Goal: Task Accomplishment & Management: Complete application form

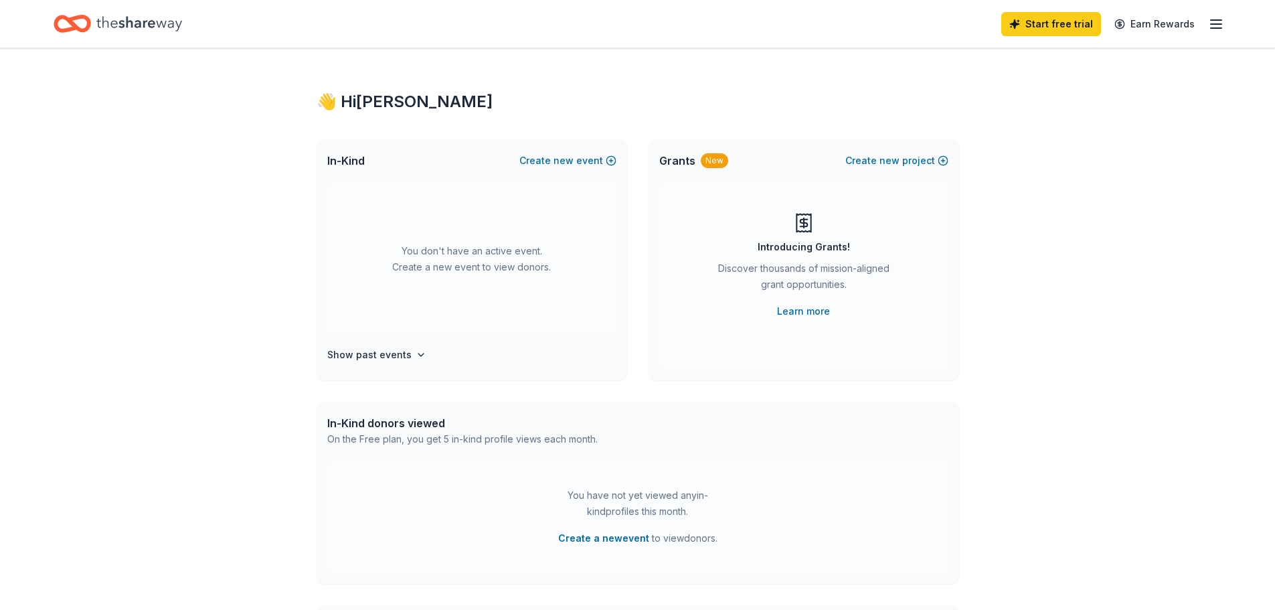
click at [1212, 23] on icon "button" at bounding box center [1216, 24] width 16 height 16
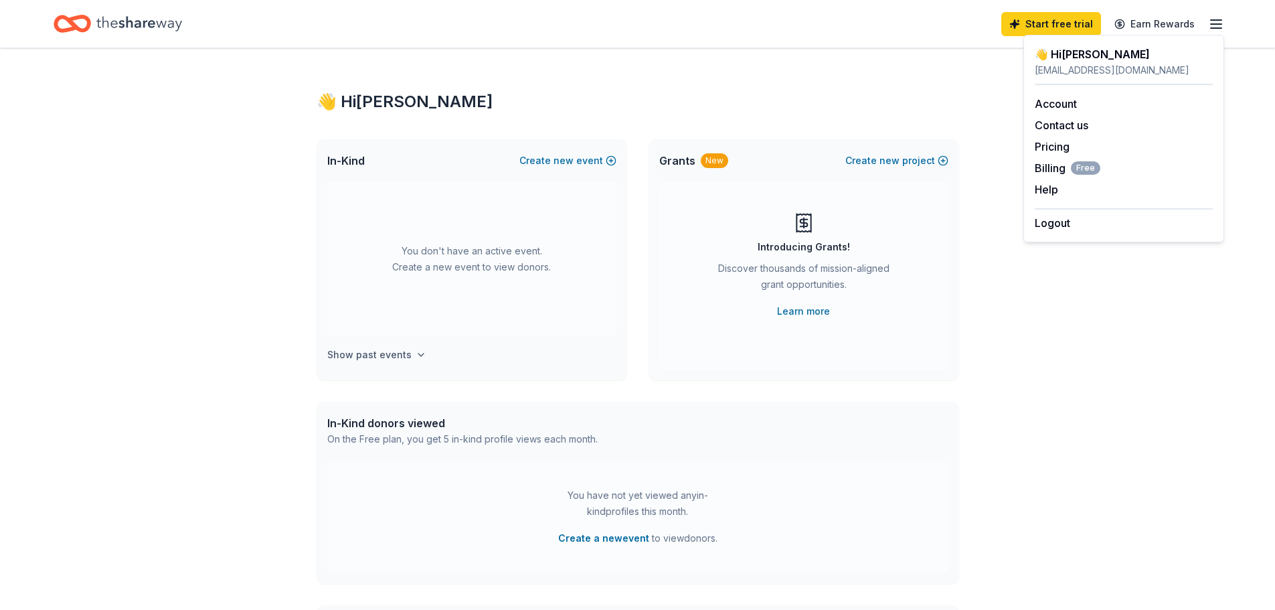
click at [415, 358] on icon "button" at bounding box center [420, 354] width 11 height 11
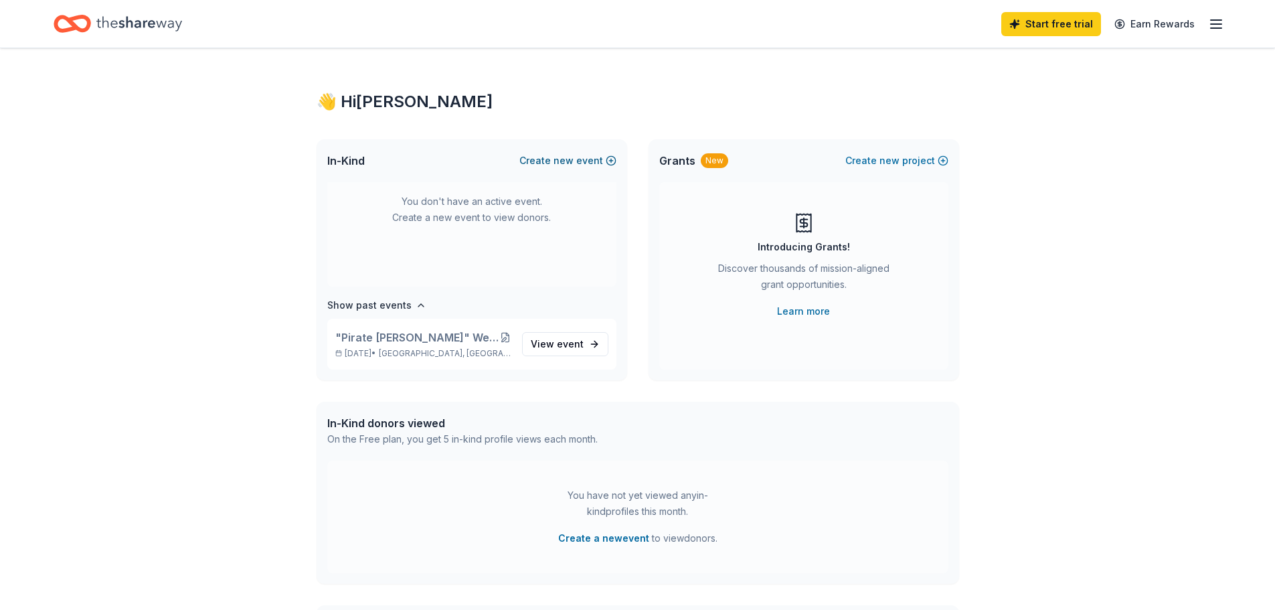
click at [585, 164] on button "Create new event" at bounding box center [567, 161] width 97 height 16
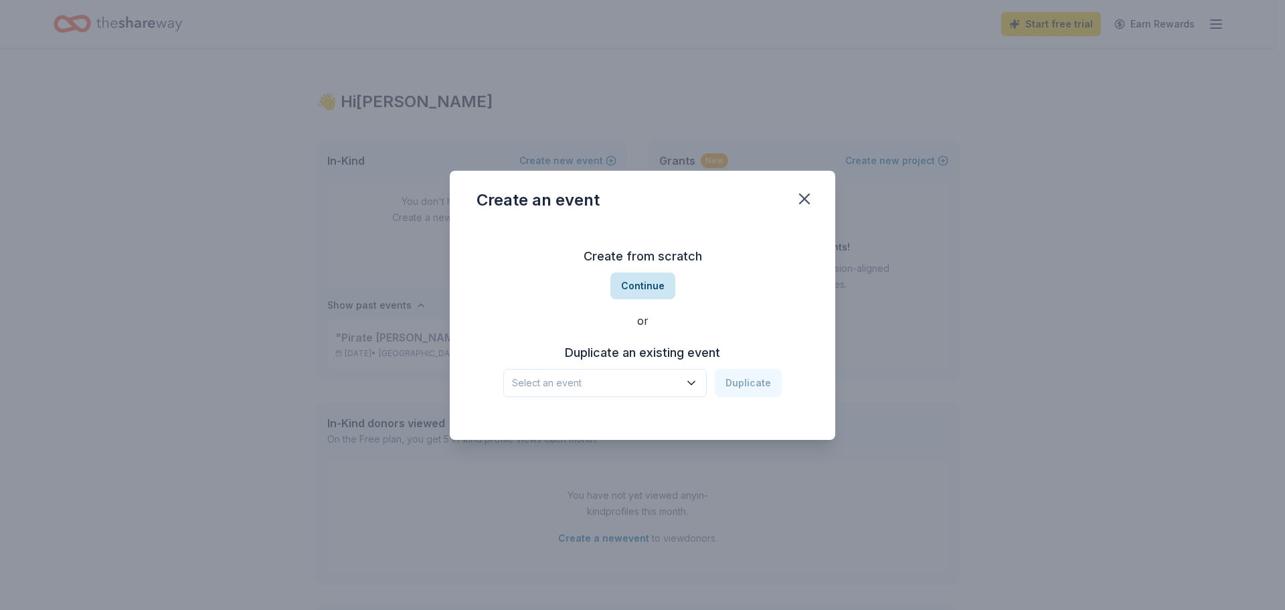
click at [648, 294] on button "Continue" at bounding box center [642, 285] width 65 height 27
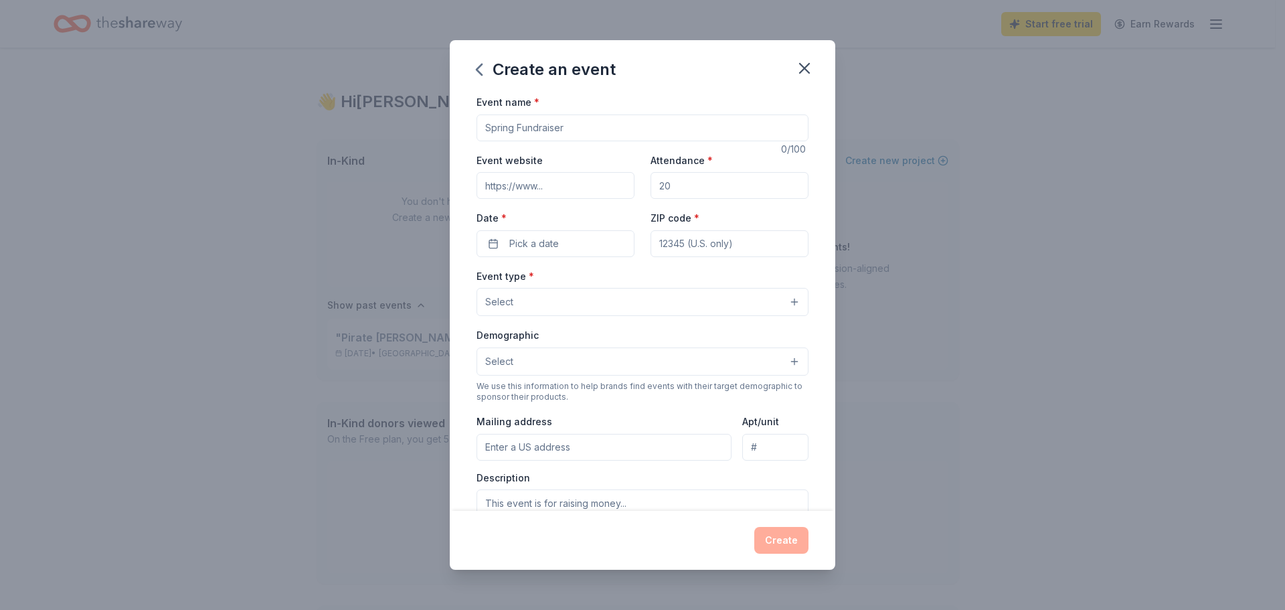
click at [606, 134] on input "Event name *" at bounding box center [642, 127] width 332 height 27
type input "Silent Auction"
click at [681, 189] on input "Attendance *" at bounding box center [729, 185] width 158 height 27
type input "200"
click at [611, 243] on button "Pick a date" at bounding box center [555, 243] width 158 height 27
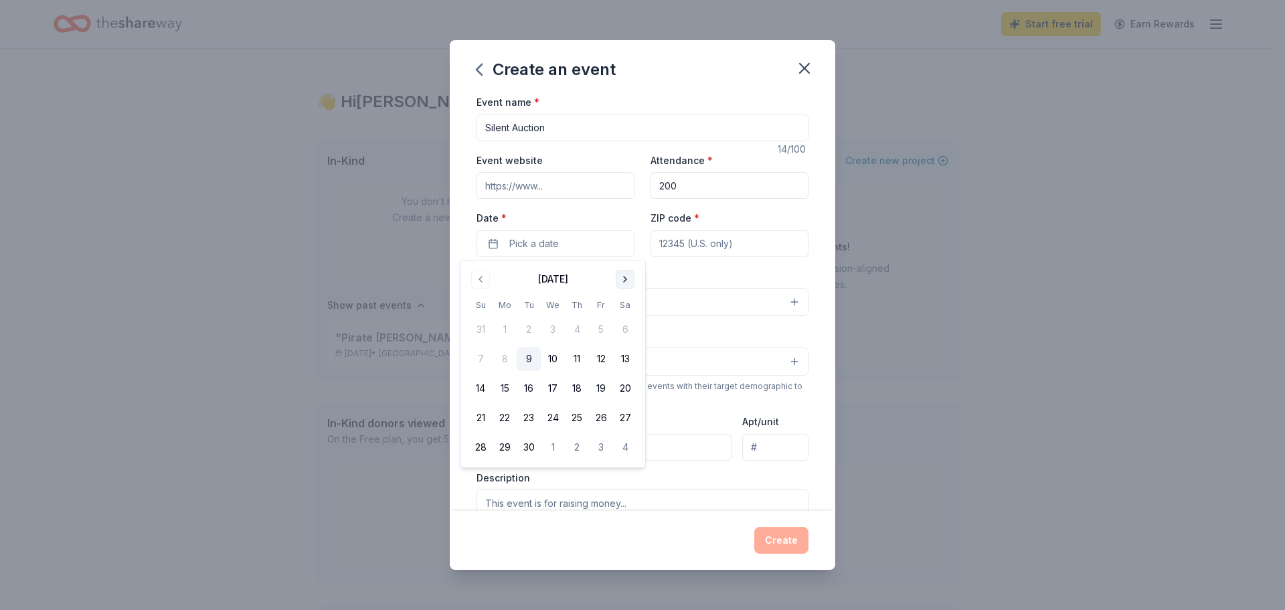
click at [634, 281] on button "Go to next month" at bounding box center [625, 279] width 19 height 19
click at [632, 355] on button "8" at bounding box center [625, 359] width 24 height 24
click at [692, 249] on input "ZIP code *" at bounding box center [729, 243] width 158 height 27
type input "55369"
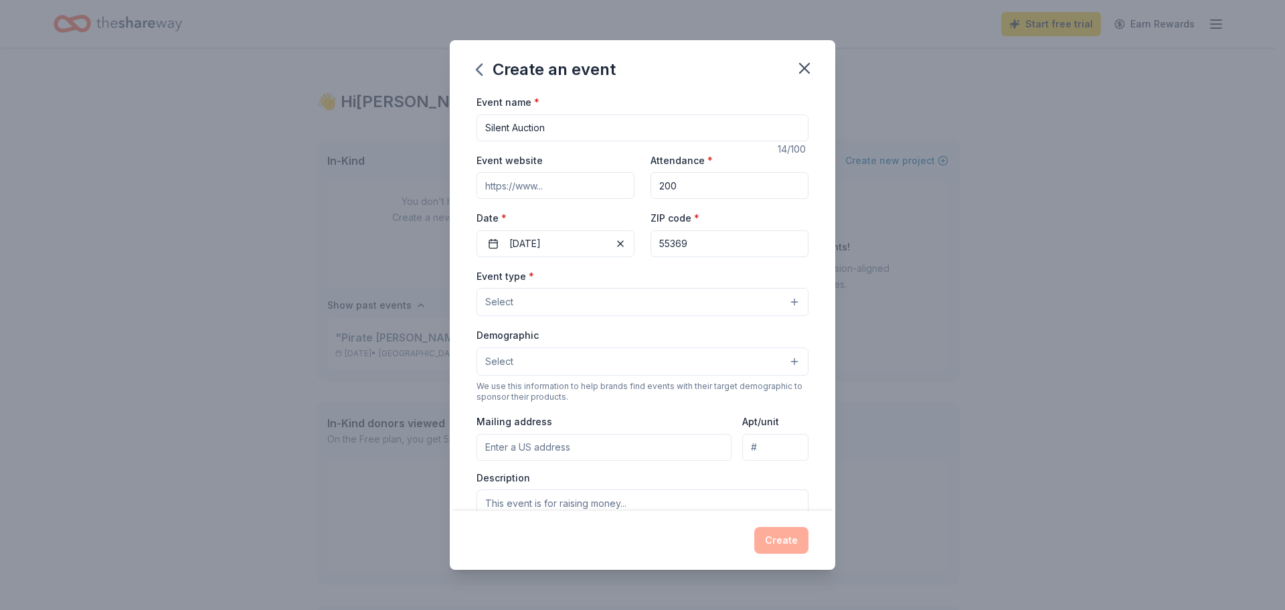
click at [686, 300] on button "Select" at bounding box center [642, 302] width 332 height 28
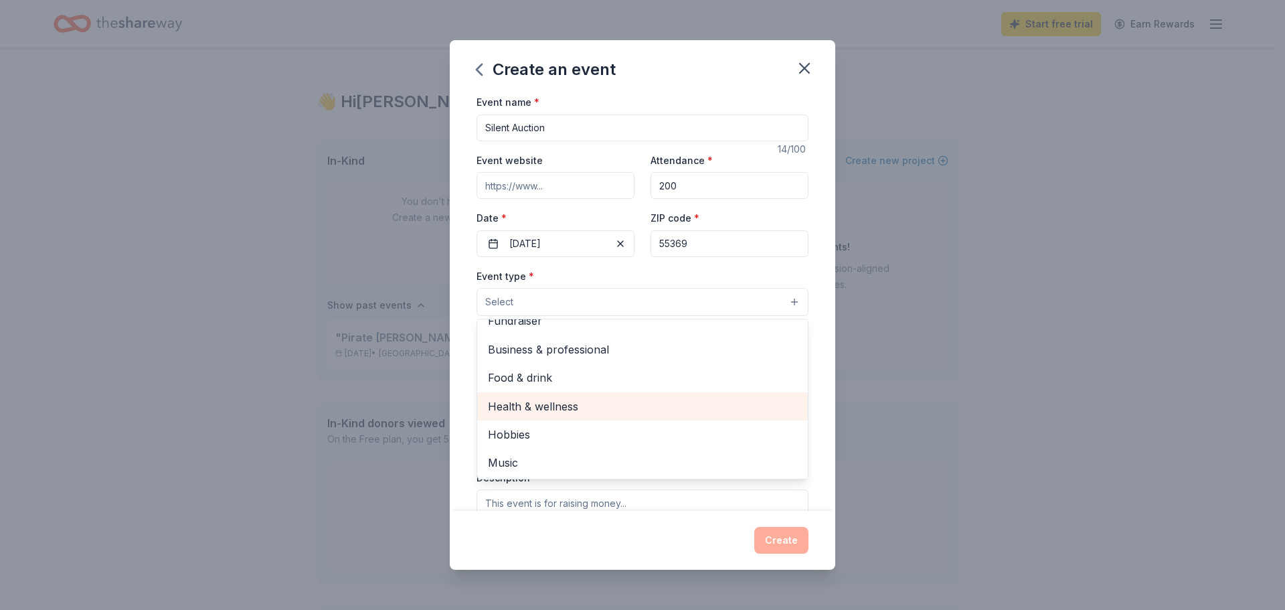
scroll to position [0, 0]
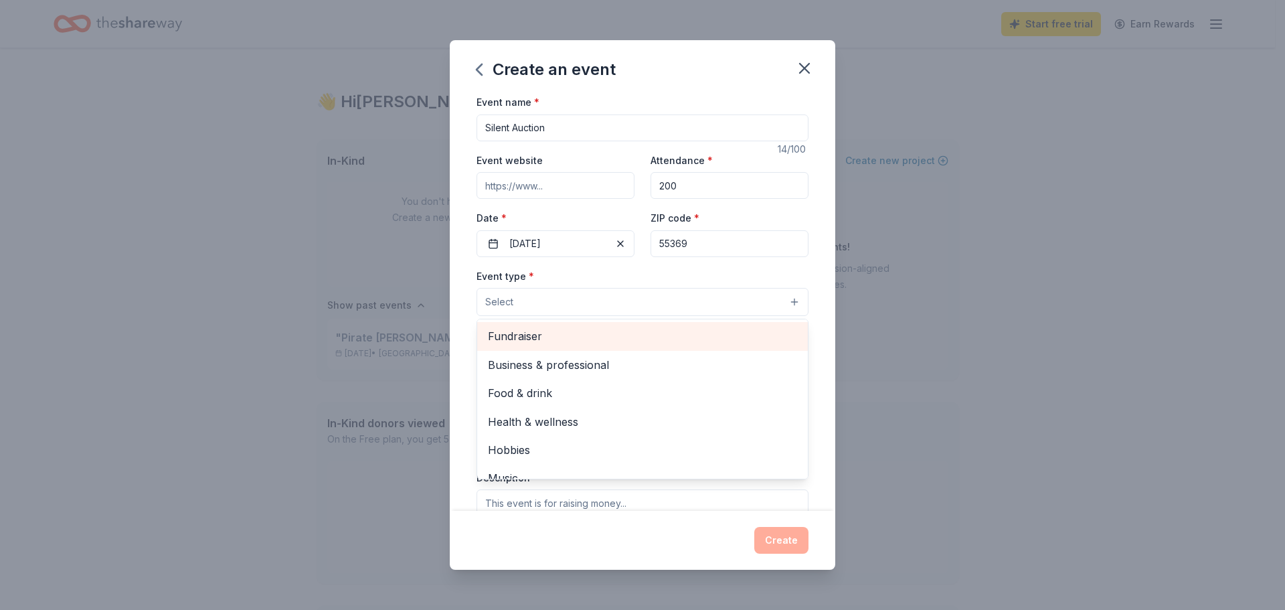
click at [663, 341] on span "Fundraiser" at bounding box center [642, 335] width 309 height 17
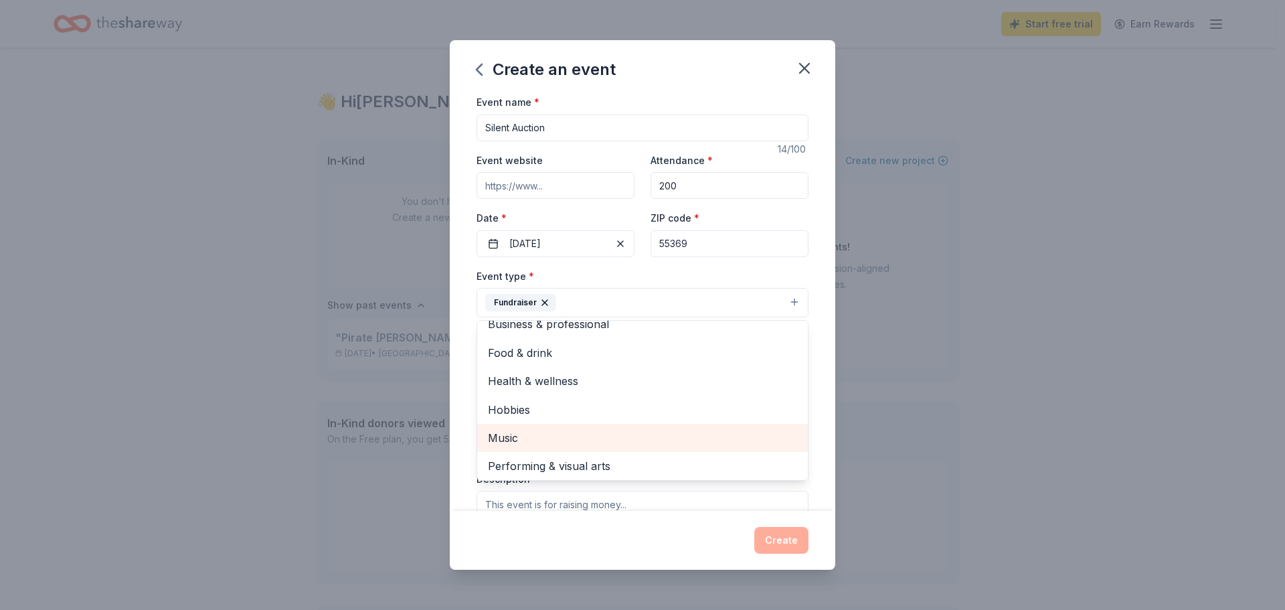
scroll to position [16, 0]
click at [670, 439] on span "Music" at bounding box center [642, 434] width 309 height 17
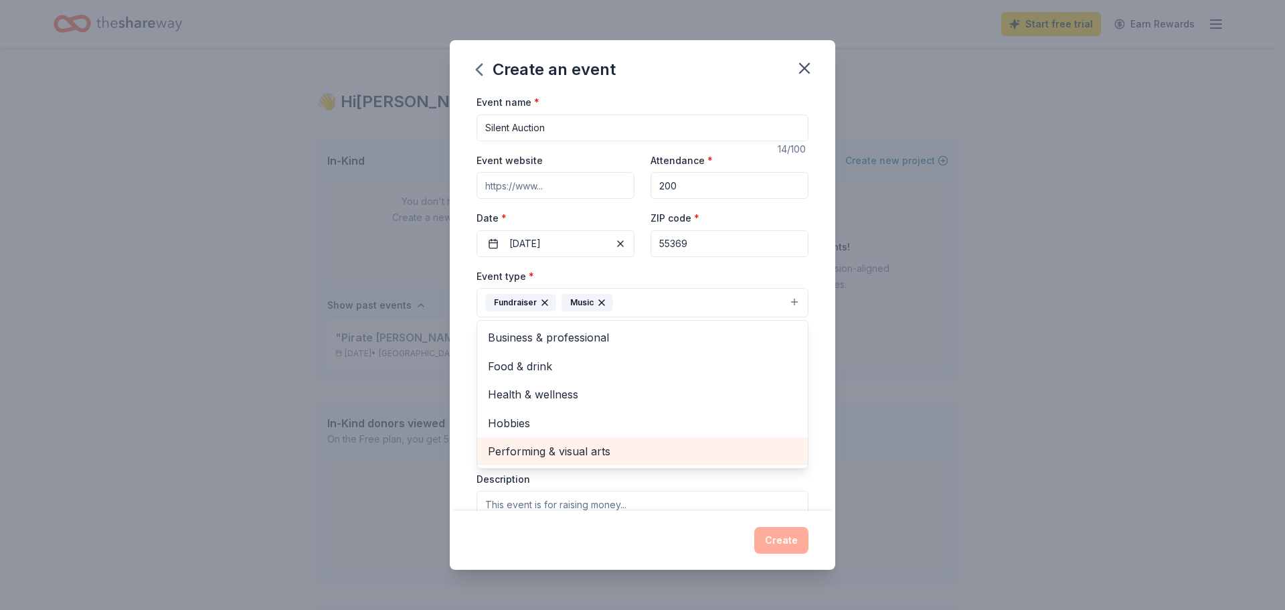
scroll to position [0, 0]
click at [672, 450] on span "Performing & visual arts" at bounding box center [642, 450] width 309 height 17
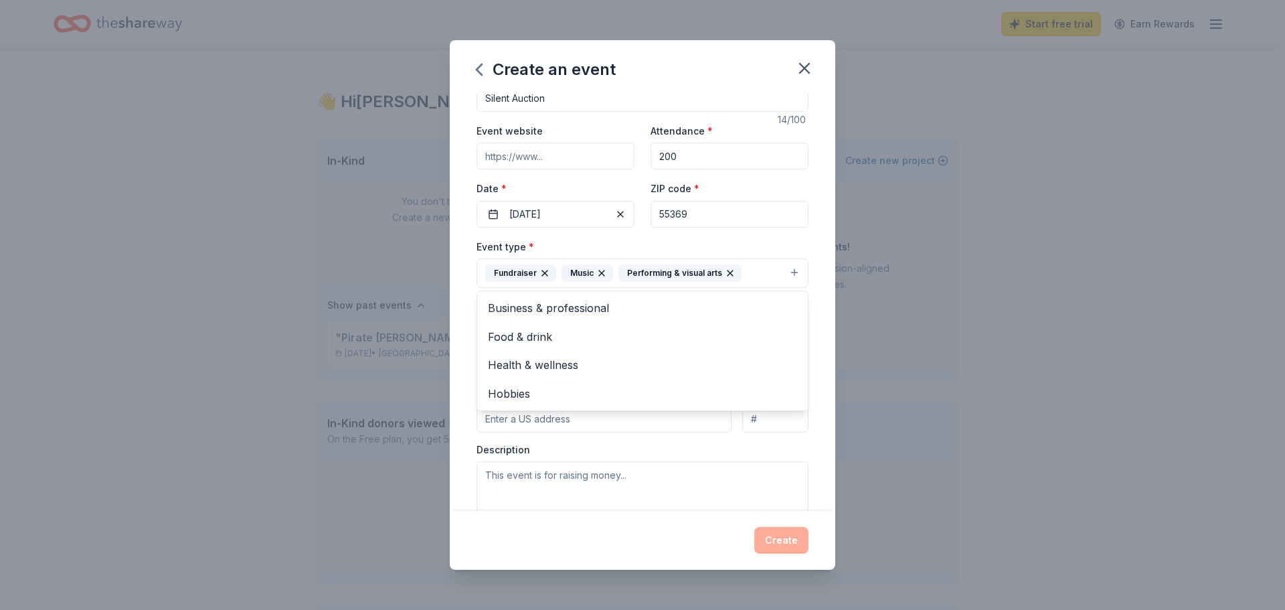
scroll to position [35, 0]
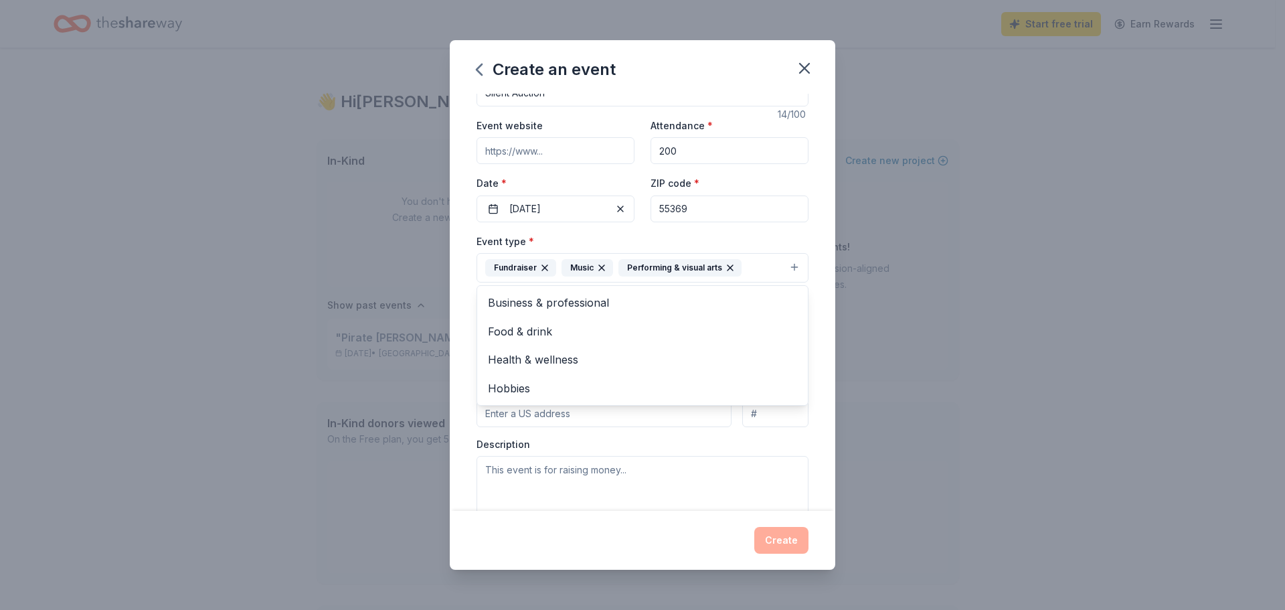
click at [810, 387] on div "Event name * Silent Auction 14 /100 Event website Attendance * 200 Date * [DATE…" at bounding box center [642, 302] width 385 height 417
click at [787, 328] on button "Select" at bounding box center [642, 328] width 332 height 28
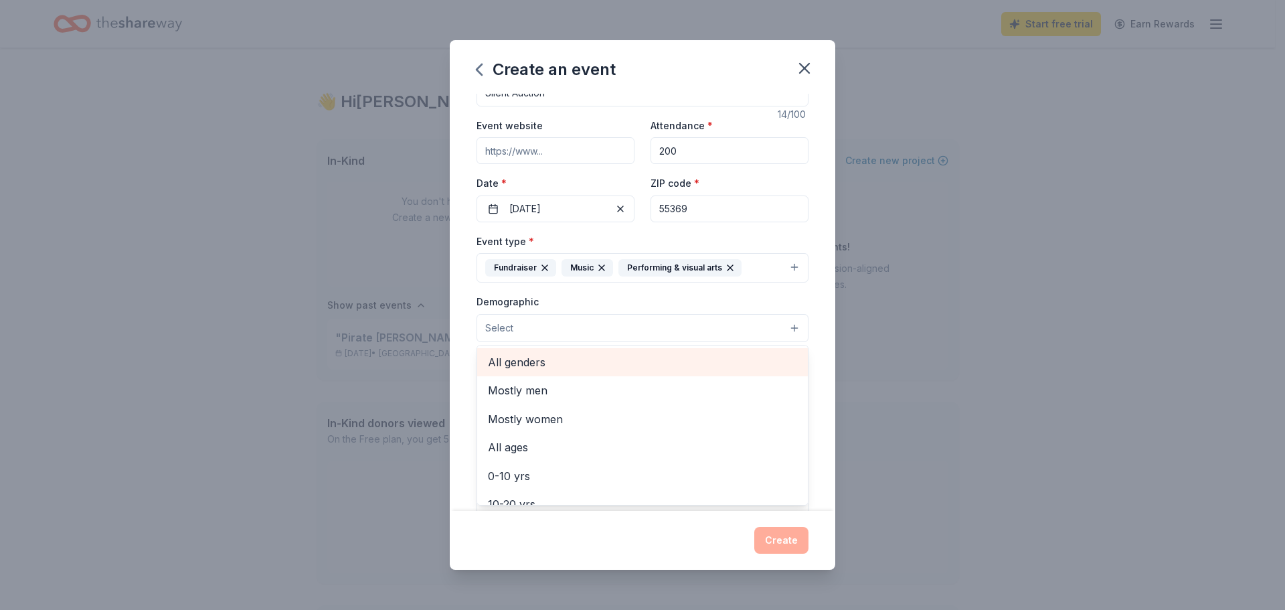
click at [737, 366] on span "All genders" at bounding box center [642, 361] width 309 height 17
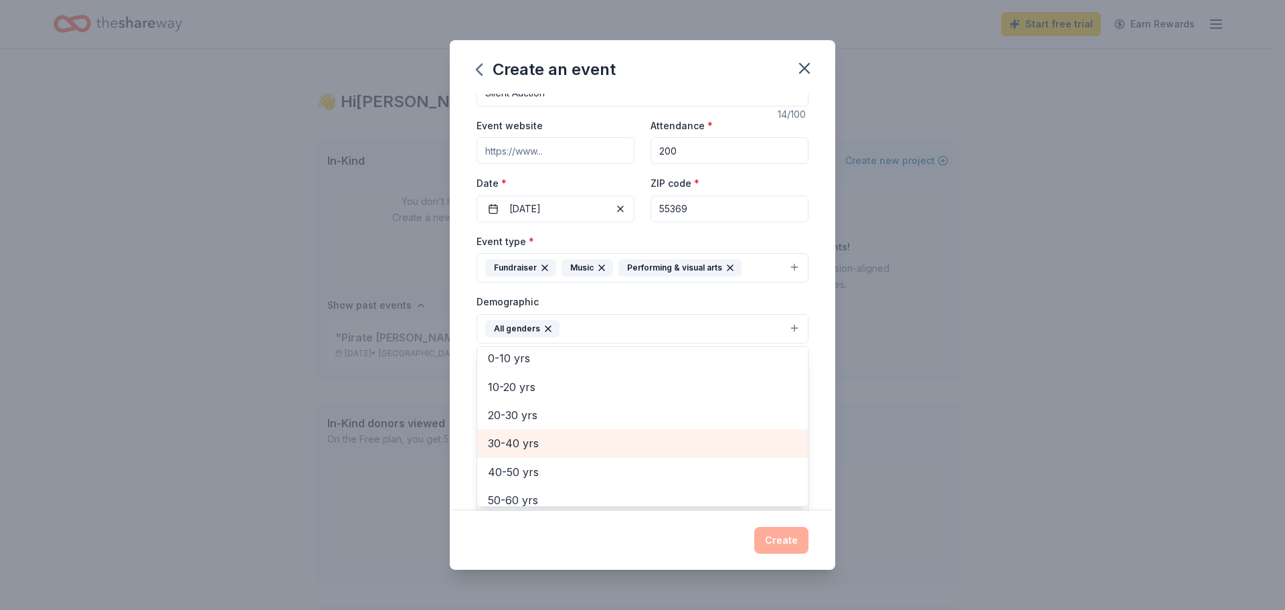
scroll to position [67, 0]
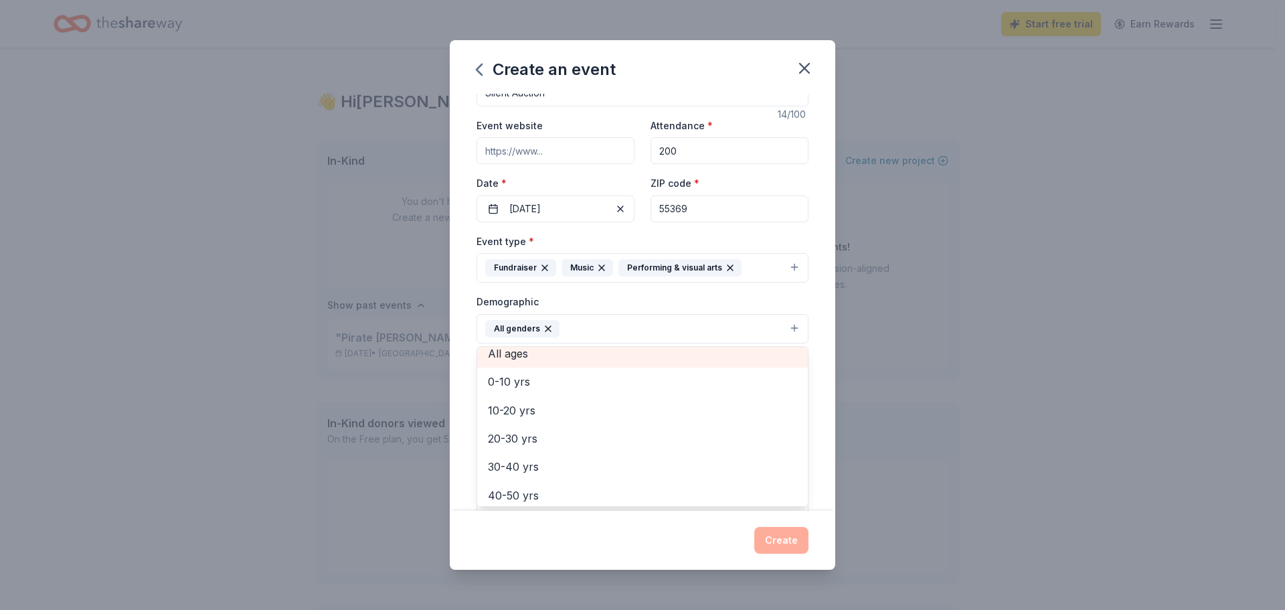
click at [682, 363] on div "All ages" at bounding box center [642, 353] width 331 height 28
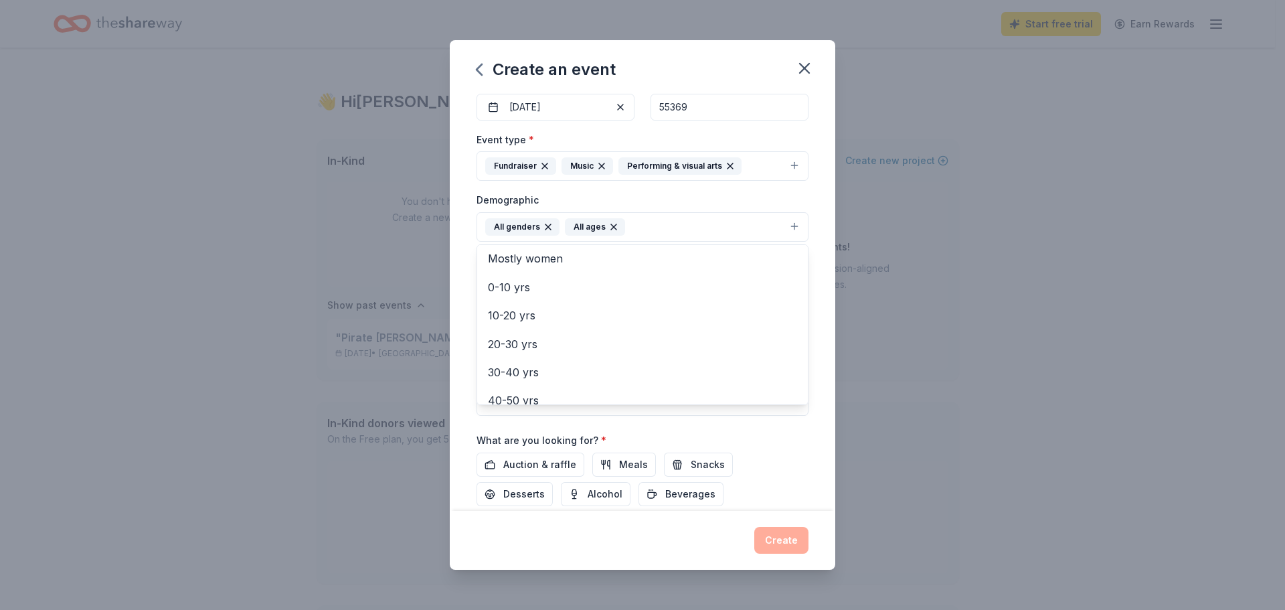
scroll to position [159, 0]
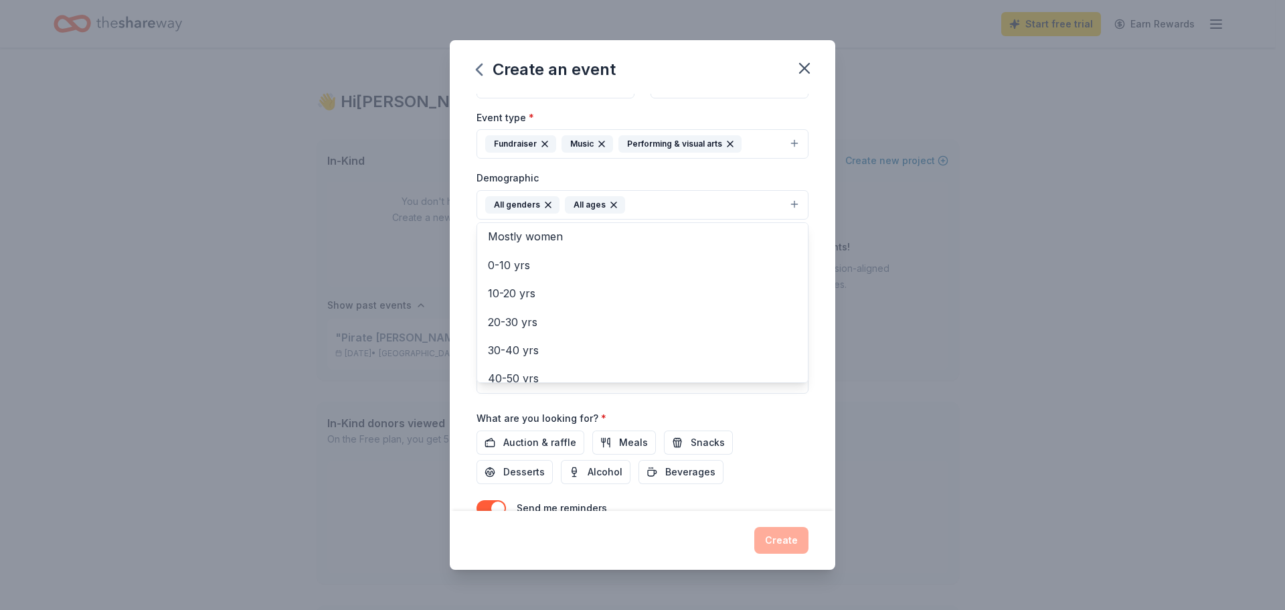
click at [820, 427] on div "Event name * Silent Auction 14 /100 Event website Attendance * 200 Date * [DATE…" at bounding box center [642, 302] width 385 height 417
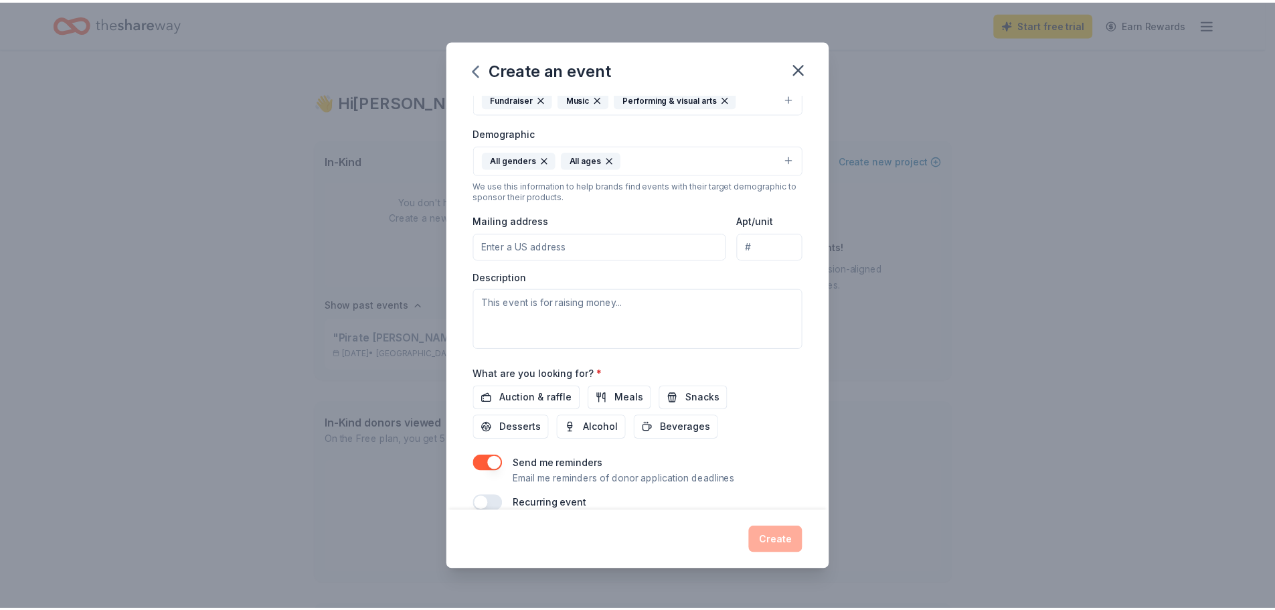
scroll to position [225, 0]
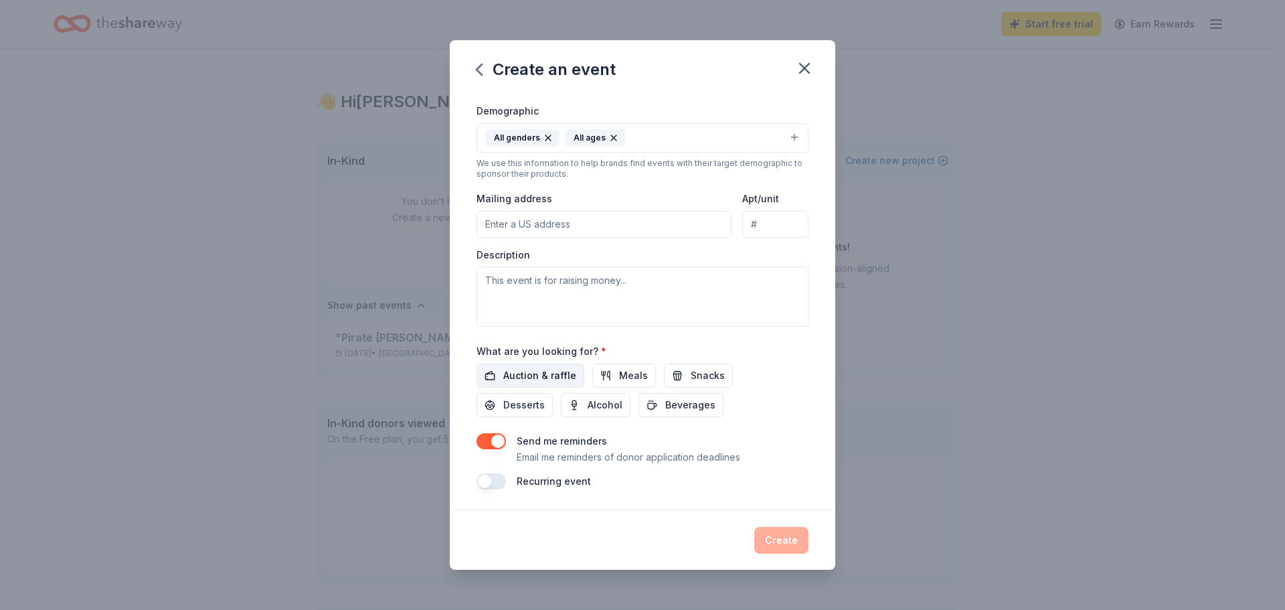
click at [548, 375] on span "Auction & raffle" at bounding box center [539, 375] width 73 height 16
click at [792, 541] on button "Create" at bounding box center [781, 540] width 54 height 27
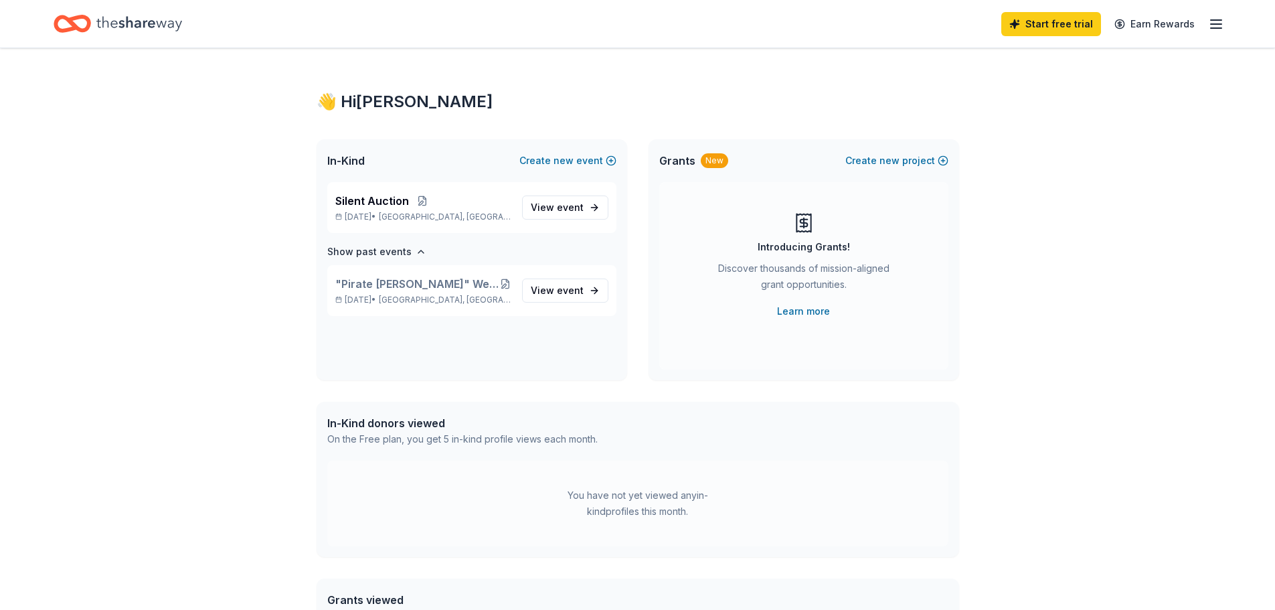
scroll to position [0, 0]
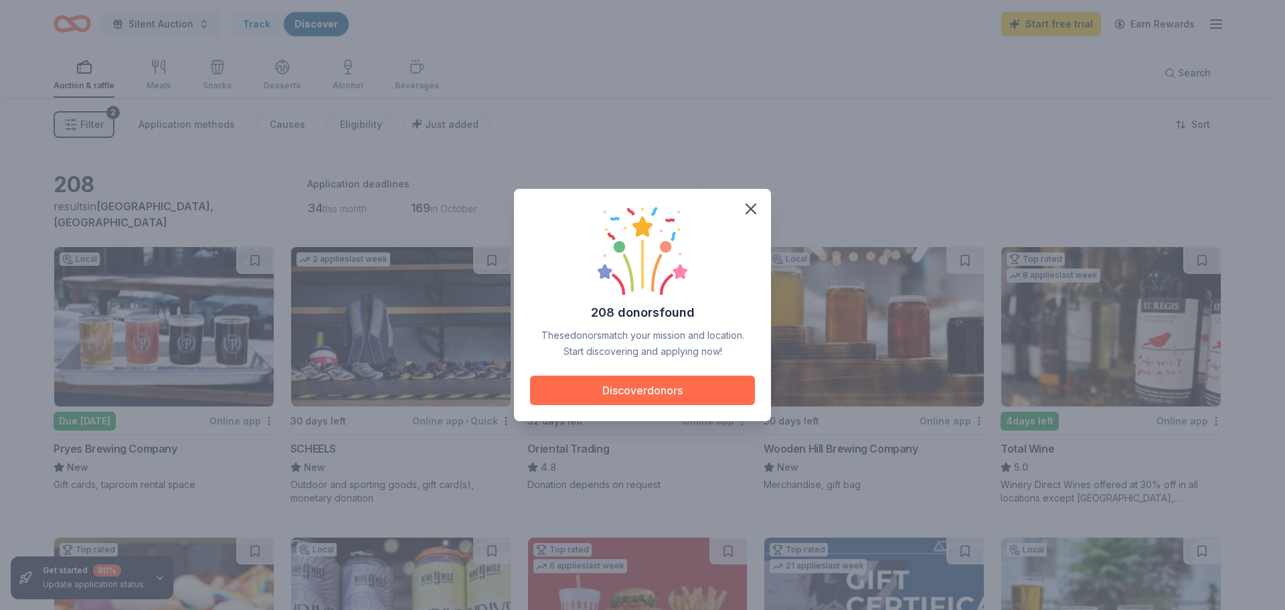
click at [658, 390] on button "Discover donors" at bounding box center [642, 389] width 225 height 29
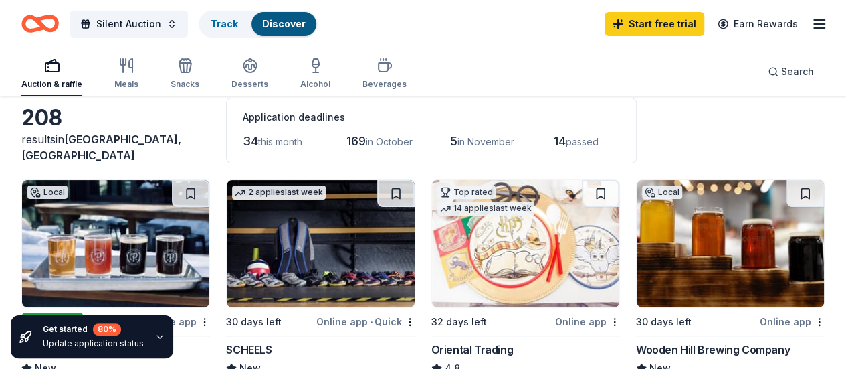
scroll to position [201, 0]
